Goal: Information Seeking & Learning: Check status

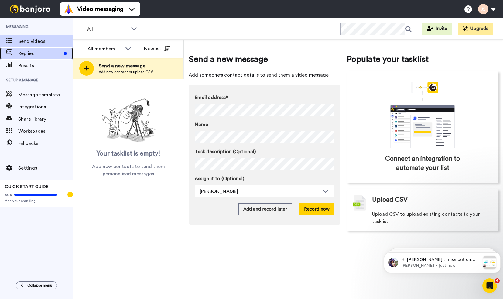
click at [24, 55] on span "Replies" at bounding box center [39, 53] width 43 height 7
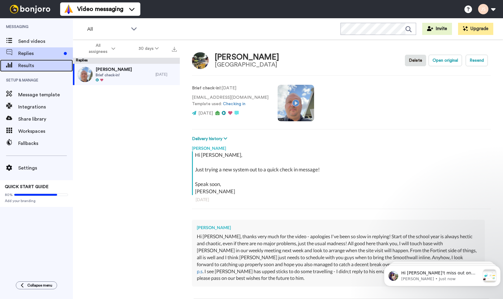
click at [35, 63] on span "Results" at bounding box center [45, 65] width 55 height 7
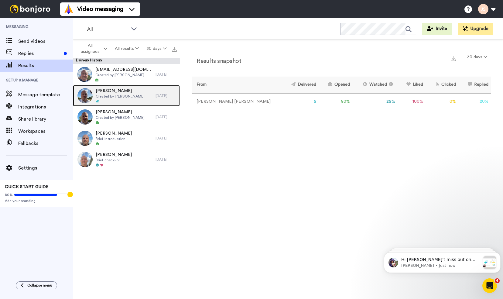
click at [122, 97] on span "Created by [PERSON_NAME]" at bounding box center [120, 96] width 49 height 5
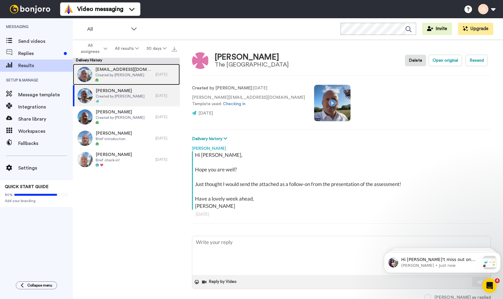
click at [121, 67] on span "[EMAIL_ADDRESS][DOMAIN_NAME]" at bounding box center [123, 69] width 57 height 6
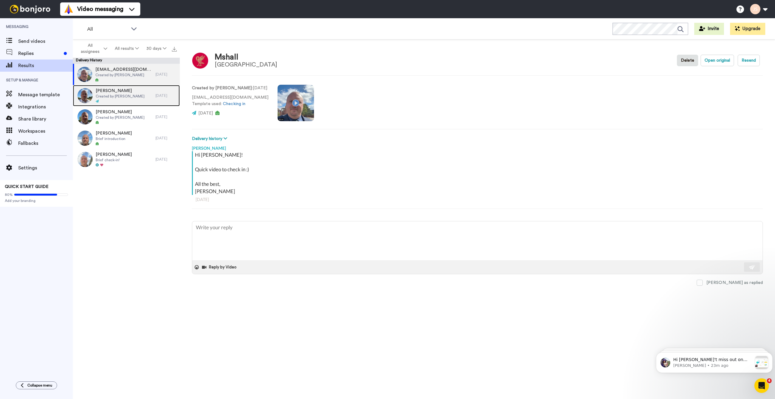
click at [95, 93] on div "[PERSON_NAME] Created by [PERSON_NAME]" at bounding box center [114, 95] width 83 height 21
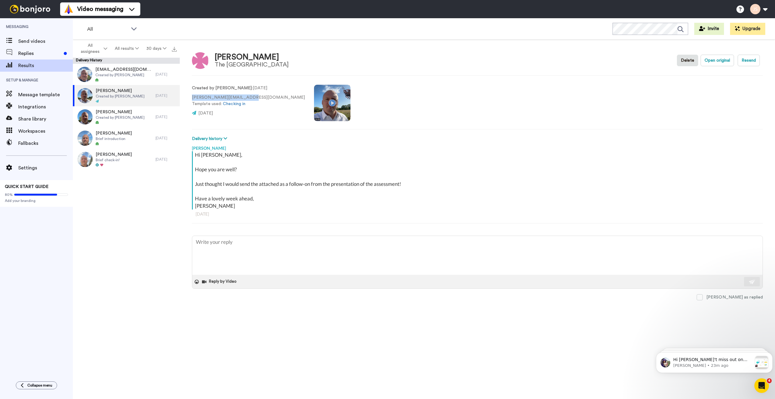
drag, startPoint x: 240, startPoint y: 95, endPoint x: 192, endPoint y: 96, distance: 48.3
click at [192, 96] on p "[PERSON_NAME][EMAIL_ADDRESS][DOMAIN_NAME] Template used: Checking in" at bounding box center [248, 100] width 113 height 13
copy p "[PERSON_NAME][EMAIL_ADDRESS][DOMAIN_NAME]"
click at [502, 58] on button "Open original" at bounding box center [716, 61] width 33 height 12
type textarea "x"
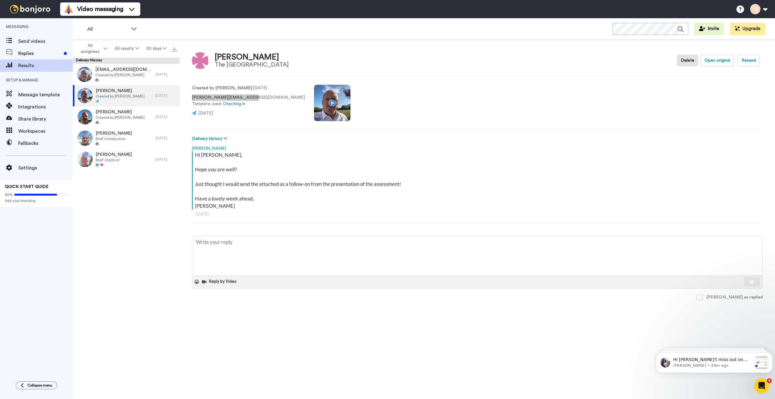
type textarea "x"
